Goal: Transaction & Acquisition: Purchase product/service

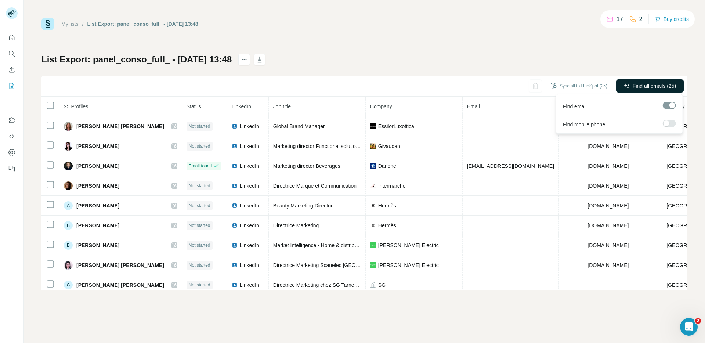
click at [659, 87] on span "Find all emails (25)" at bounding box center [654, 85] width 43 height 7
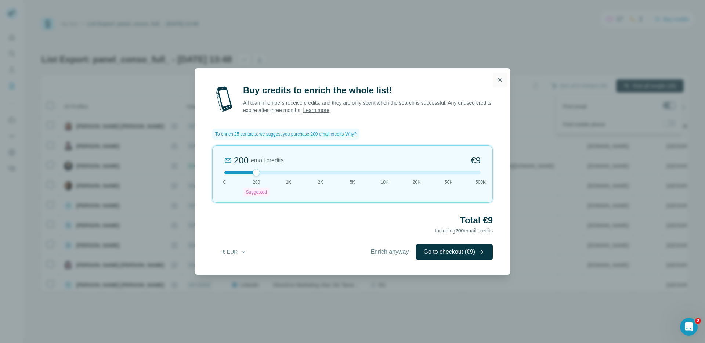
click at [501, 80] on icon "button" at bounding box center [500, 79] width 7 height 7
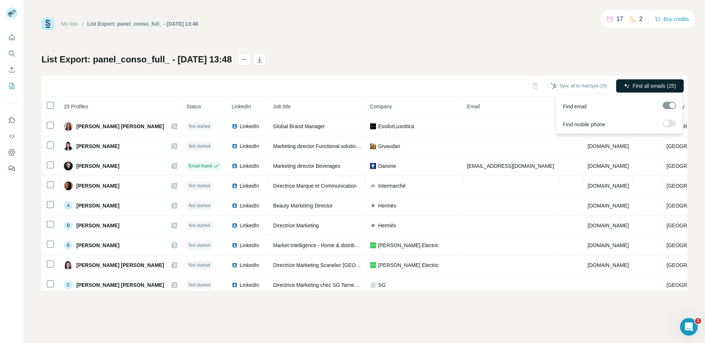
click at [652, 85] on span "Find all emails (25)" at bounding box center [654, 85] width 43 height 7
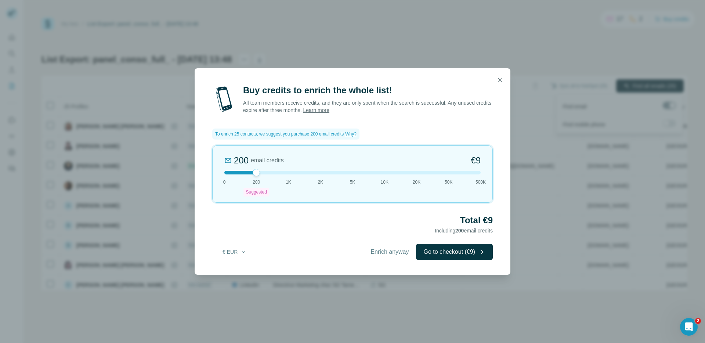
click at [528, 58] on div "Buy credits to enrich the whole list! All team members receive credits, and the…" at bounding box center [352, 171] width 705 height 343
click at [497, 82] on icon "button" at bounding box center [500, 79] width 7 height 7
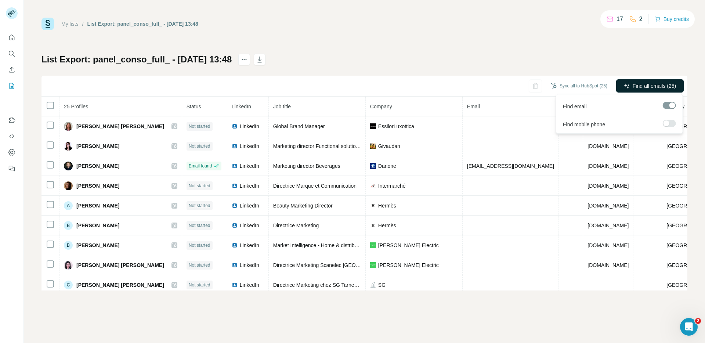
click at [670, 86] on span "Find all emails (25)" at bounding box center [654, 85] width 43 height 7
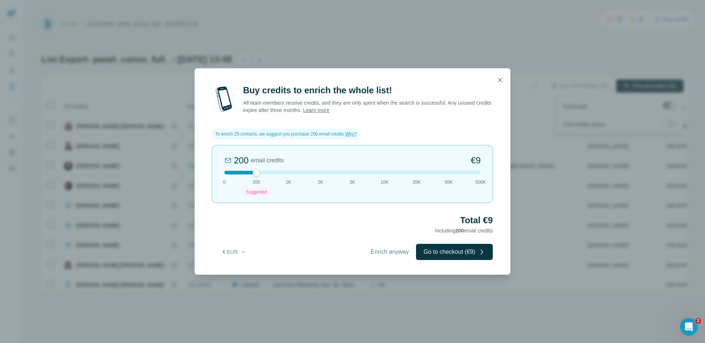
drag, startPoint x: 255, startPoint y: 175, endPoint x: 244, endPoint y: 179, distance: 11.5
click at [244, 179] on div "200 email credits €9 0 200 Suggested 1K 2K 5K 10K 20K 50K 500K" at bounding box center [352, 173] width 281 height 57
drag, startPoint x: 256, startPoint y: 170, endPoint x: 274, endPoint y: 170, distance: 18.0
click at [274, 170] on div "1K email credits €42 0 200 Suggested 1K 2K 5K 10K 20K 50K 500K" at bounding box center [352, 173] width 281 height 57
drag, startPoint x: 290, startPoint y: 174, endPoint x: 262, endPoint y: 170, distance: 28.5
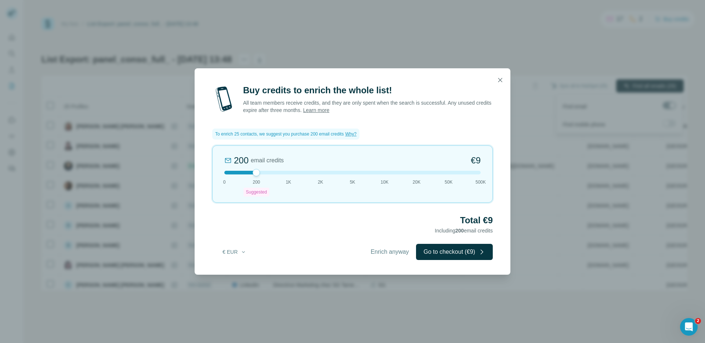
click at [262, 170] on div "200 email credits €9 0 200 Suggested 1K 2K 5K 10K 20K 50K 500K" at bounding box center [352, 173] width 281 height 57
click at [242, 254] on icon "button" at bounding box center [244, 252] width 6 height 6
click at [241, 252] on icon "button" at bounding box center [244, 252] width 6 height 6
click at [500, 79] on icon "button" at bounding box center [501, 80] width 4 height 4
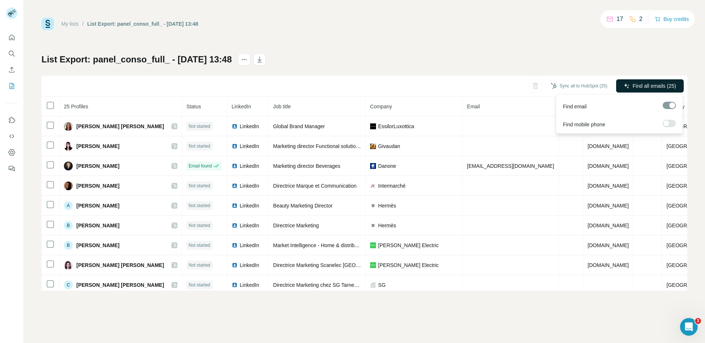
click at [648, 84] on span "Find all emails (25)" at bounding box center [654, 85] width 43 height 7
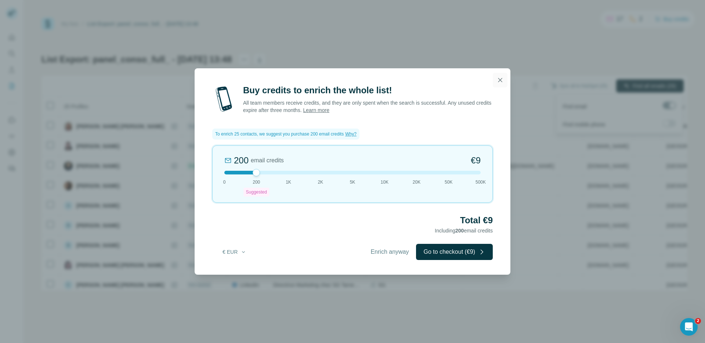
click at [499, 78] on icon "button" at bounding box center [500, 79] width 7 height 7
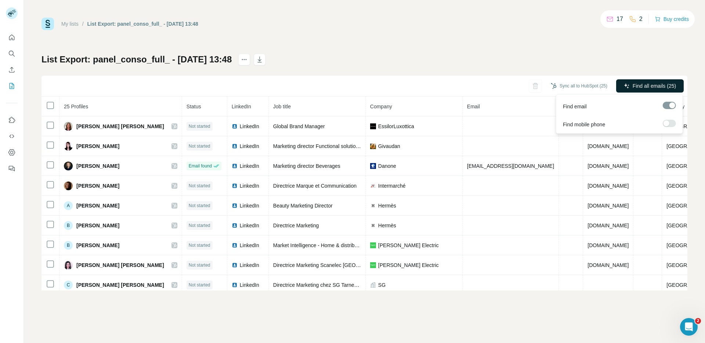
click at [649, 89] on span "Find all emails (25)" at bounding box center [654, 85] width 43 height 7
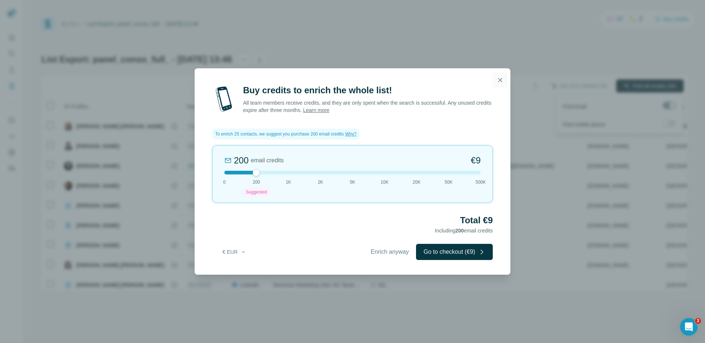
click at [501, 81] on icon "button" at bounding box center [500, 79] width 7 height 7
